Goal: Information Seeking & Learning: Understand process/instructions

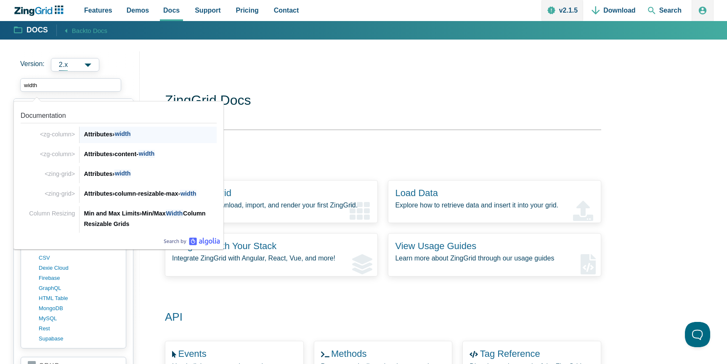
click at [173, 137] on div "Attributes › width" at bounding box center [150, 134] width 133 height 10
type input "width"
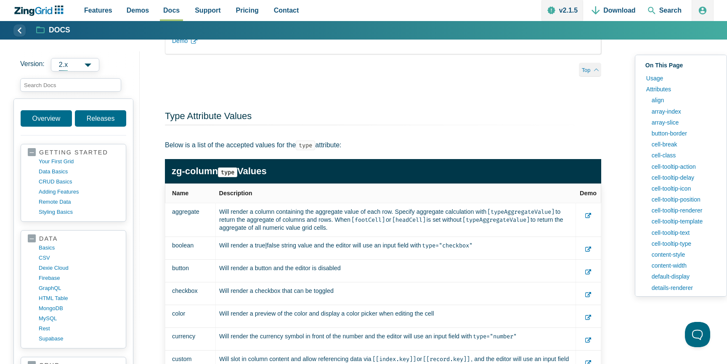
scroll to position [18969, 0]
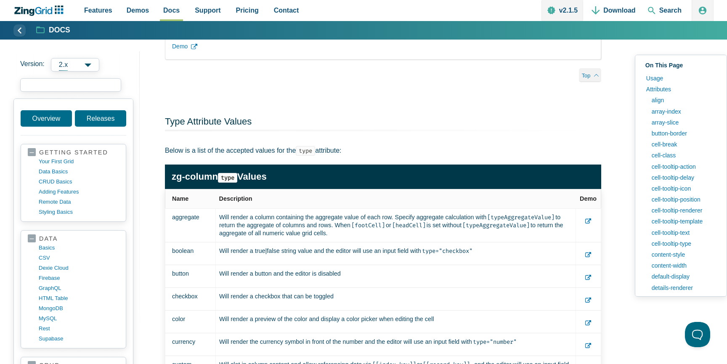
click at [68, 87] on input "search input" at bounding box center [70, 84] width 101 height 13
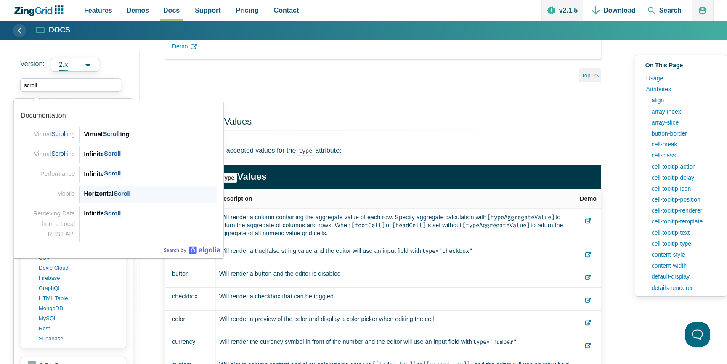
click at [130, 194] on span "Scroll" at bounding box center [122, 194] width 17 height 8
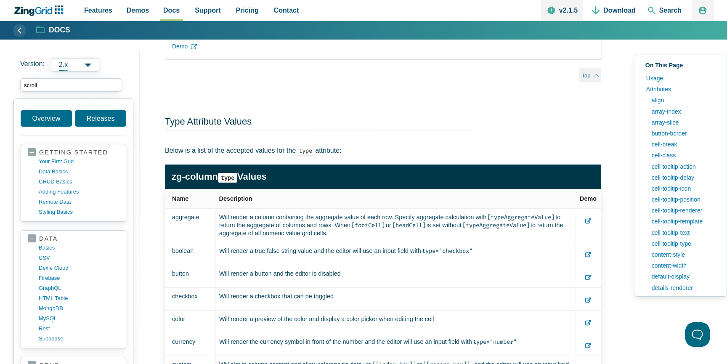
type input "scroll"
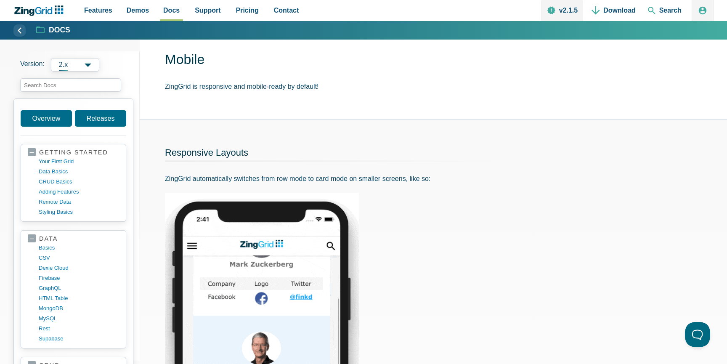
scroll to position [38, 0]
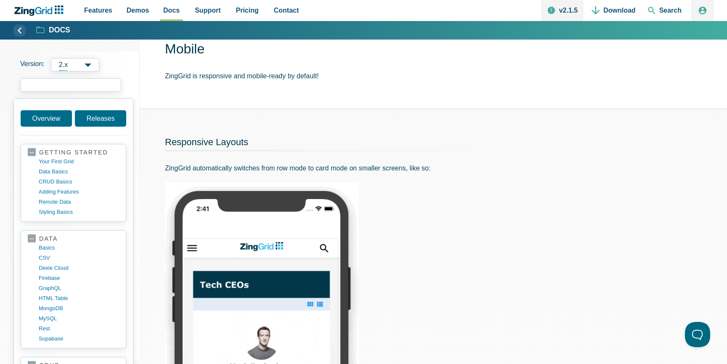
click at [74, 88] on input "search input" at bounding box center [70, 84] width 101 height 13
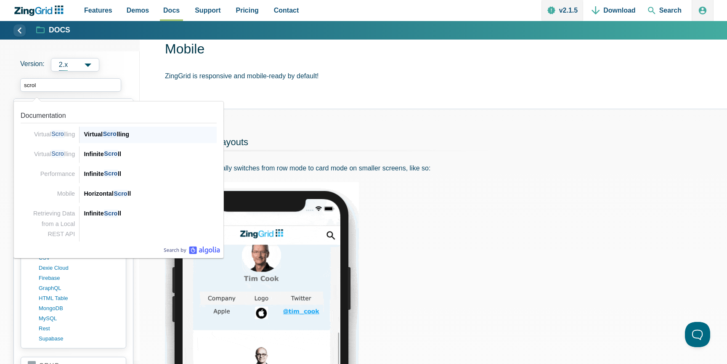
type input "scroll"
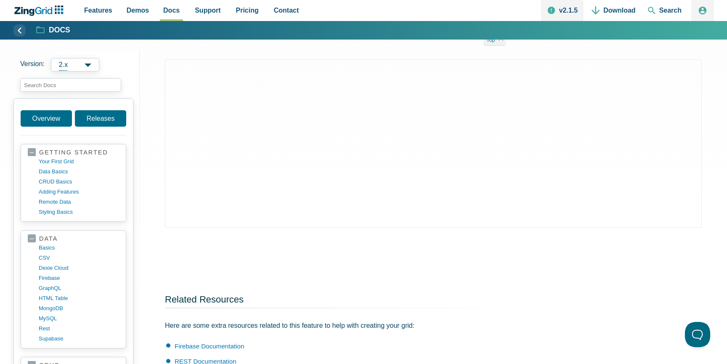
scroll to position [515, 0]
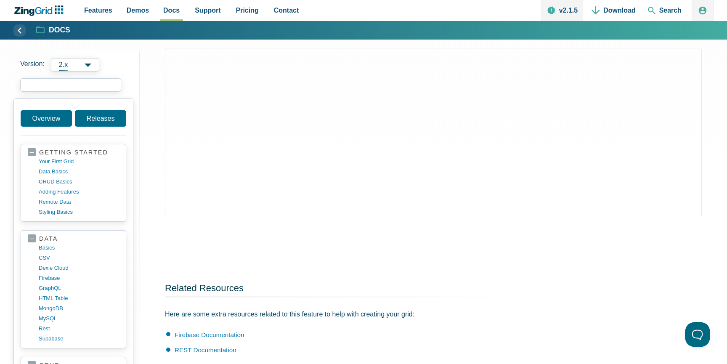
click at [89, 87] on input "search input" at bounding box center [70, 84] width 101 height 13
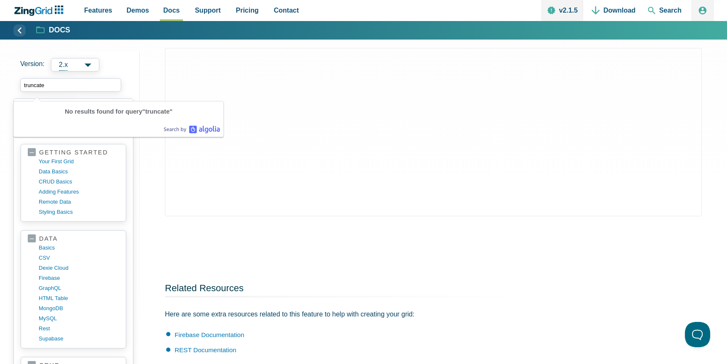
type input "truncate"
drag, startPoint x: 56, startPoint y: 86, endPoint x: 0, endPoint y: 85, distance: 56.0
click at [0, 85] on div "Version: 2.x 2.x 1.x truncate trun No results found for query "truncate" Search…" at bounding box center [363, 7] width 727 height 942
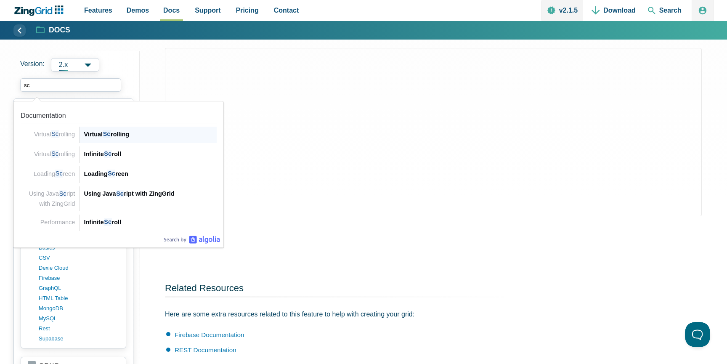
type input "s"
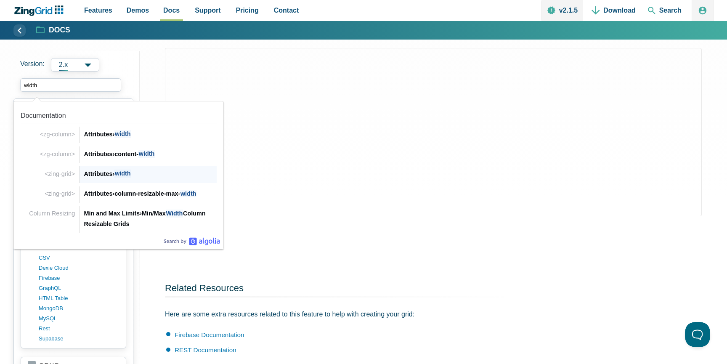
click at [150, 175] on div "Attributes › width" at bounding box center [150, 174] width 133 height 10
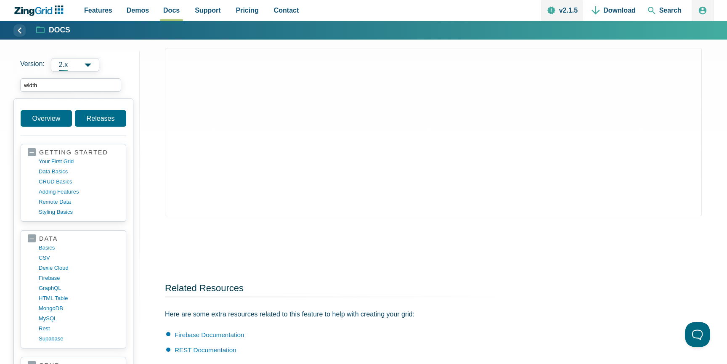
type input "width"
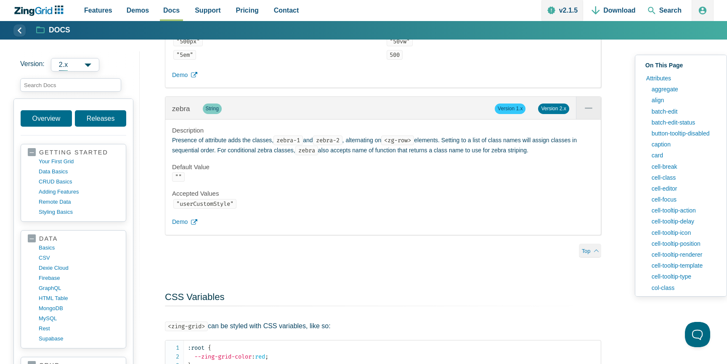
scroll to position [19545, 0]
click at [58, 85] on input "search input" at bounding box center [70, 84] width 101 height 13
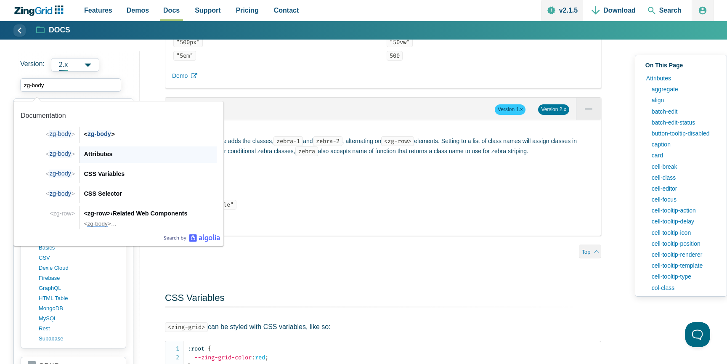
click at [98, 154] on div "Attributes" at bounding box center [150, 154] width 133 height 10
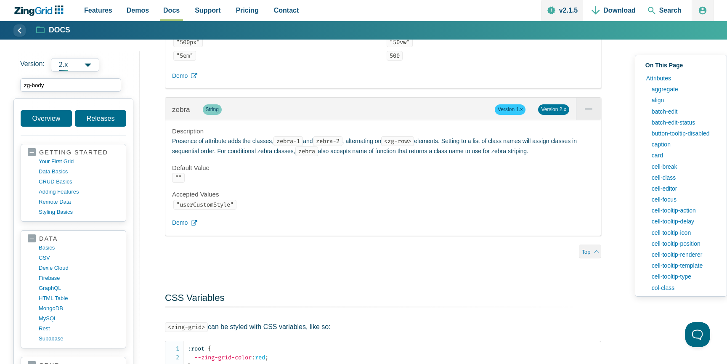
type input "zg-body"
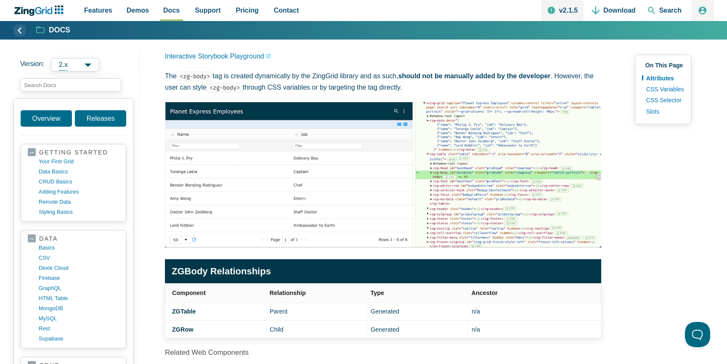
scroll to position [56, 0]
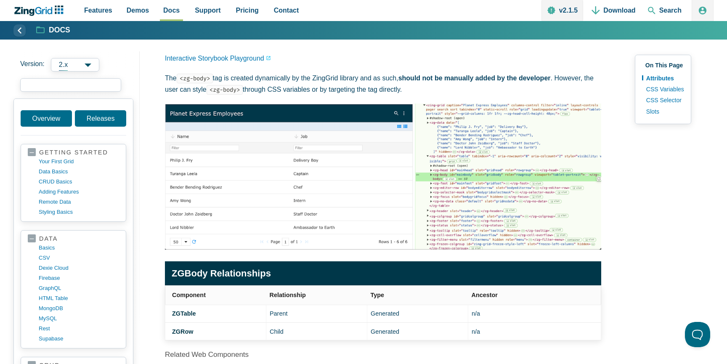
click at [68, 84] on input "search input" at bounding box center [70, 84] width 101 height 13
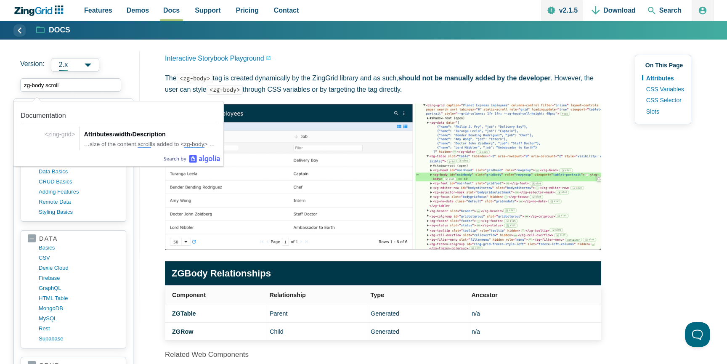
drag, startPoint x: 83, startPoint y: 88, endPoint x: 0, endPoint y: 88, distance: 83.3
type input "s"
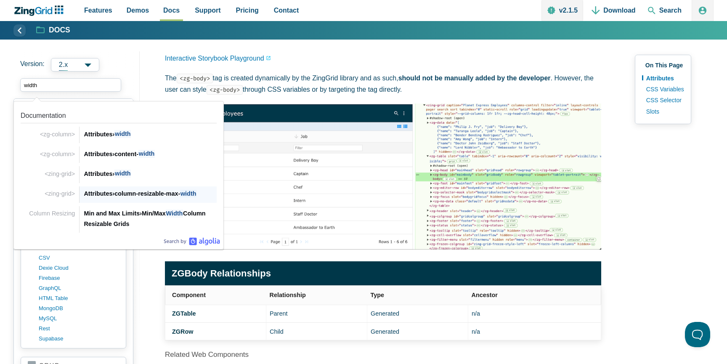
click at [153, 194] on div "Attributes › column-resizable-max- width" at bounding box center [150, 193] width 133 height 10
type input "width"
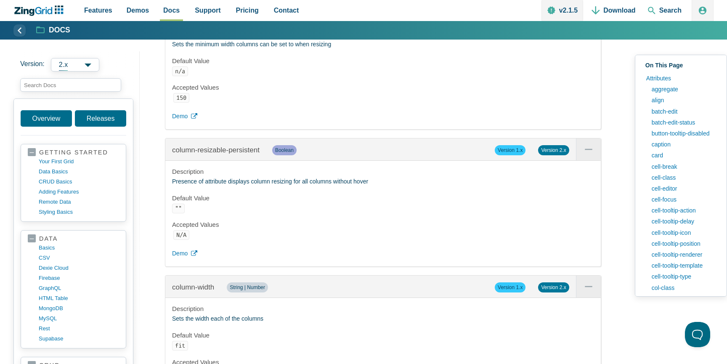
scroll to position [4333, 0]
click at [672, 168] on link "cell-break" at bounding box center [684, 166] width 72 height 11
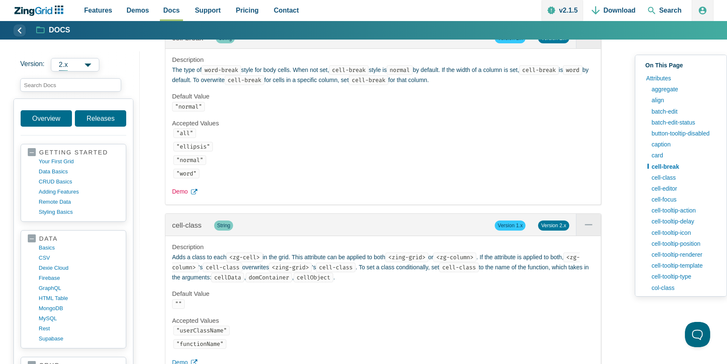
click at [184, 197] on span "Demo" at bounding box center [180, 192] width 16 height 10
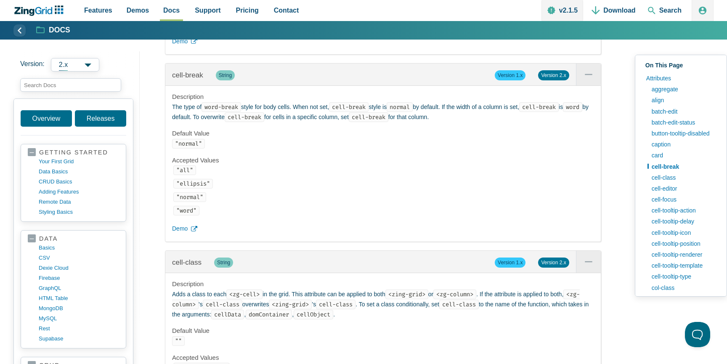
scroll to position [1847, 0]
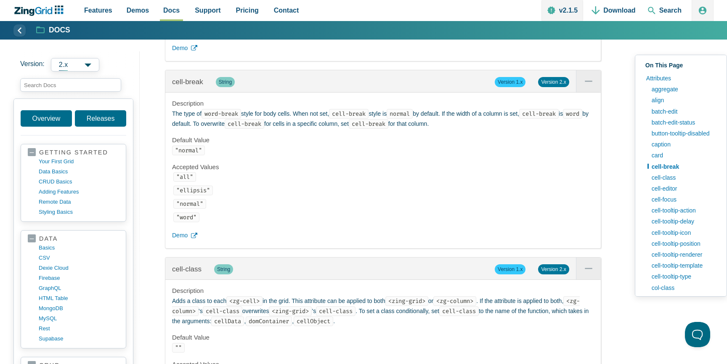
click at [295, 167] on div "Description The type of word-break style for body cells. When not set, cell-bre…" at bounding box center [382, 171] width 435 height 156
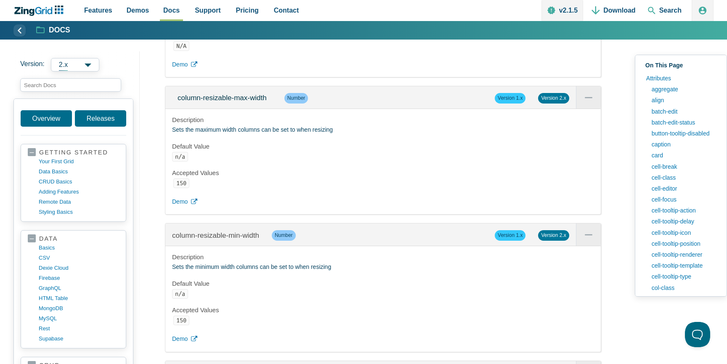
scroll to position [4116, 0]
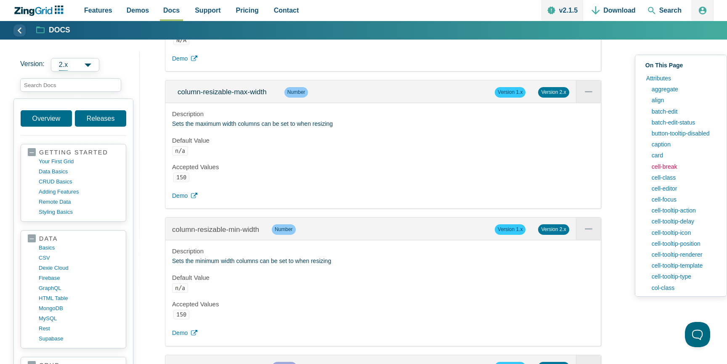
click at [666, 167] on link "cell-break" at bounding box center [684, 166] width 72 height 11
